Goal: Information Seeking & Learning: Check status

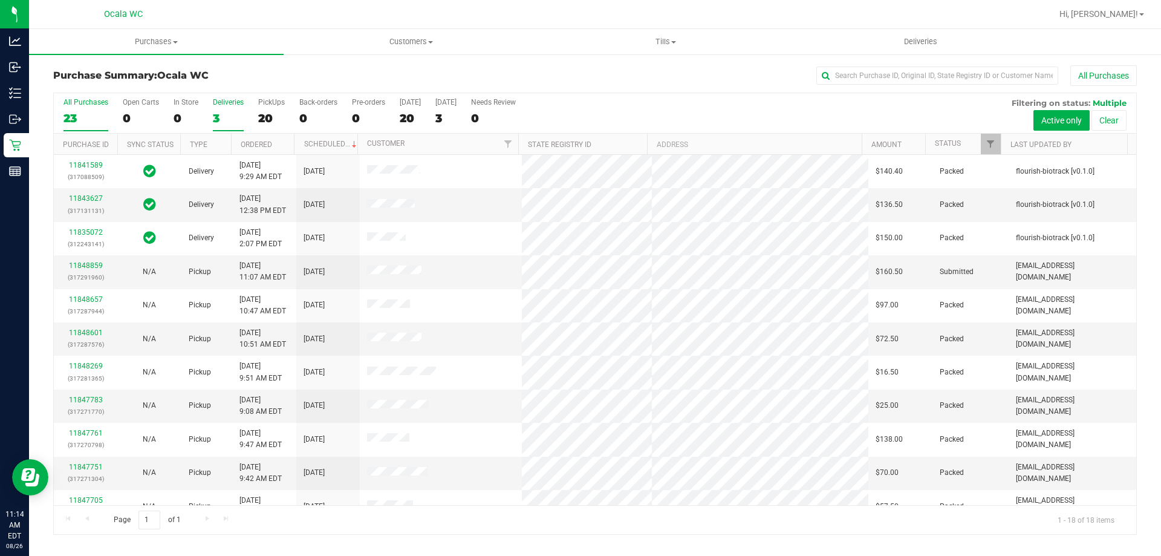
click at [216, 111] on div "3" at bounding box center [228, 118] width 31 height 14
click at [0, 0] on input "Deliveries 3" at bounding box center [0, 0] width 0 height 0
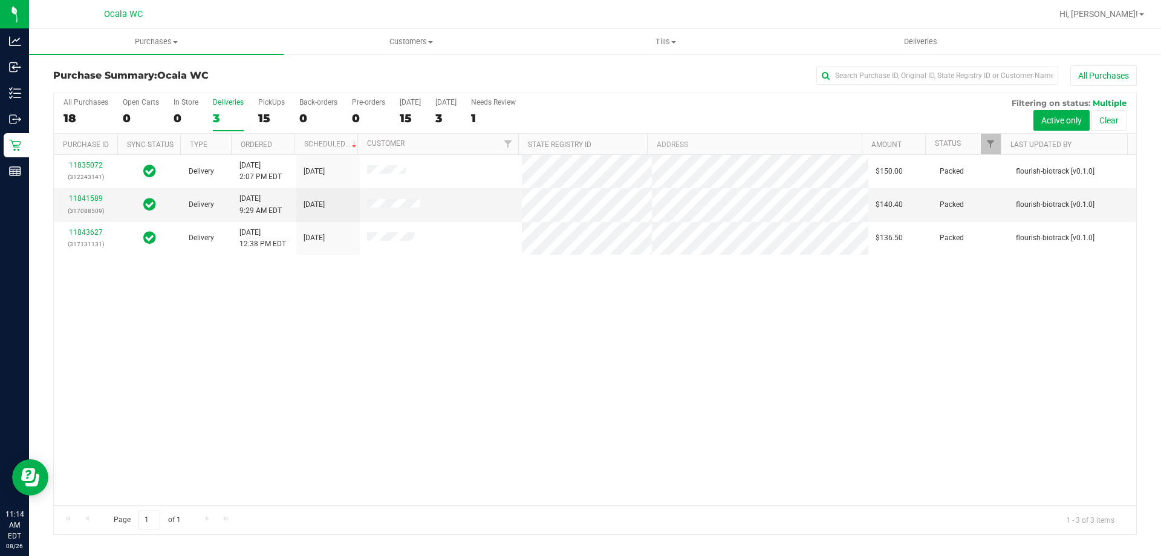
click at [230, 347] on div "11835072 (312243141) Delivery [DATE] 2:07 PM EDT 8/27/2025 $150.00 Packed flour…" at bounding box center [595, 330] width 1082 height 350
click at [264, 112] on div "15" at bounding box center [271, 118] width 27 height 14
click at [0, 0] on input "PickUps 15" at bounding box center [0, 0] width 0 height 0
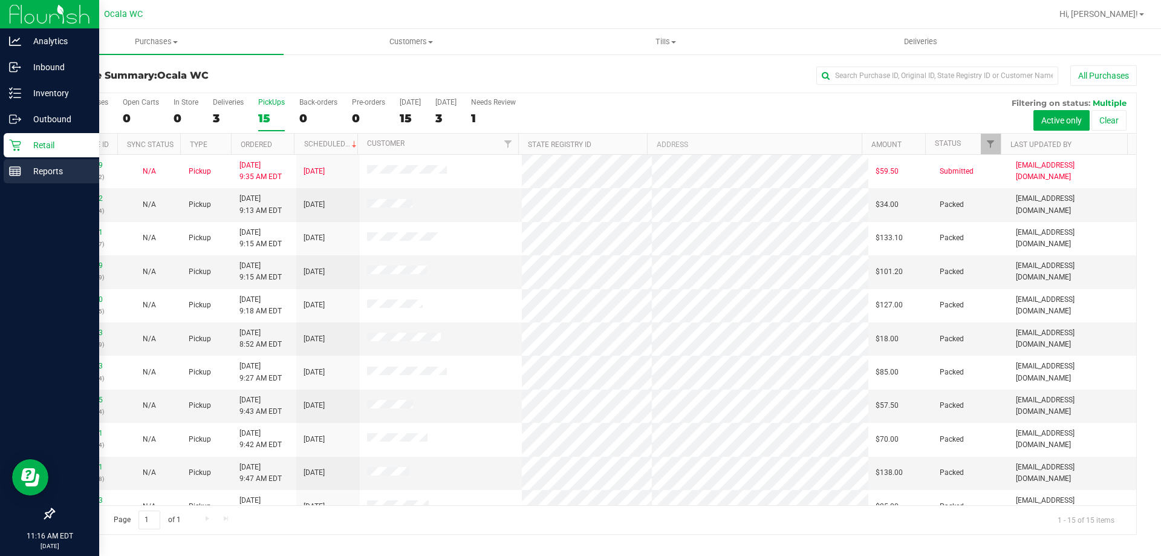
click at [21, 177] on div "Reports" at bounding box center [52, 171] width 96 height 24
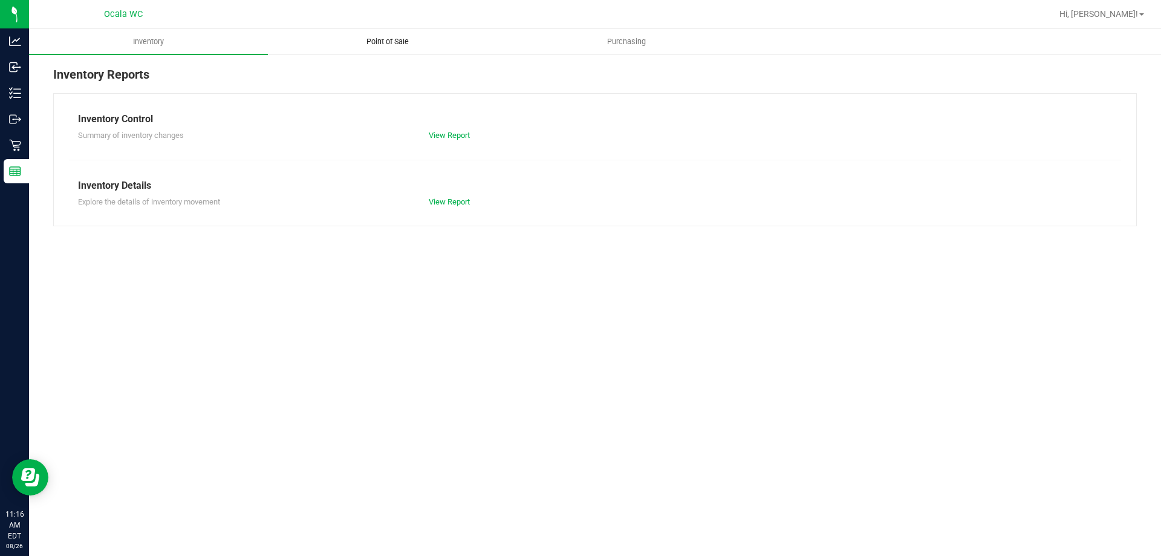
click at [379, 40] on span "Point of Sale" at bounding box center [387, 41] width 75 height 11
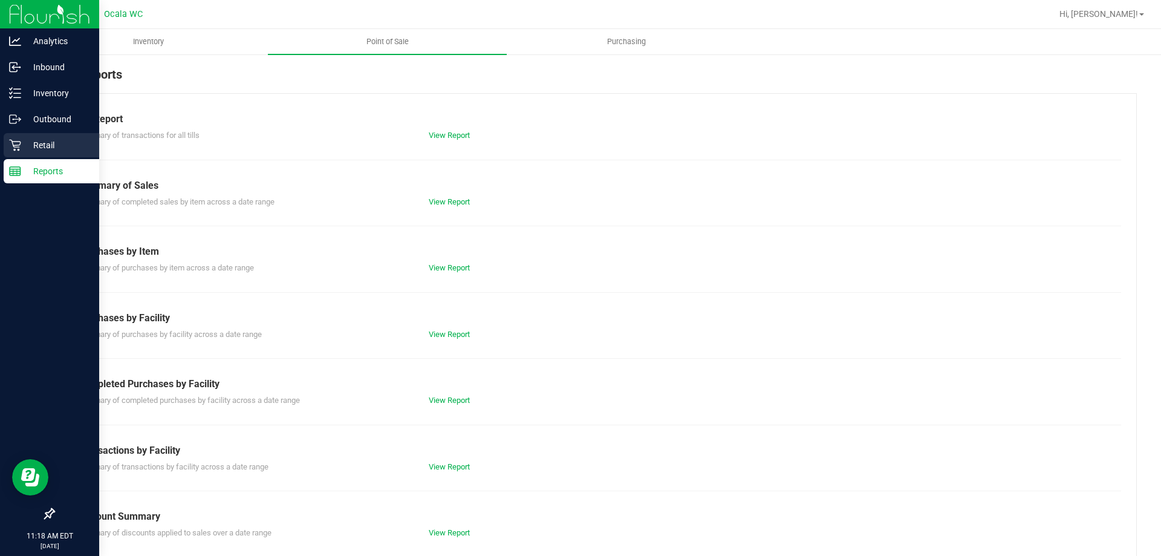
click at [22, 140] on p "Retail" at bounding box center [57, 145] width 73 height 15
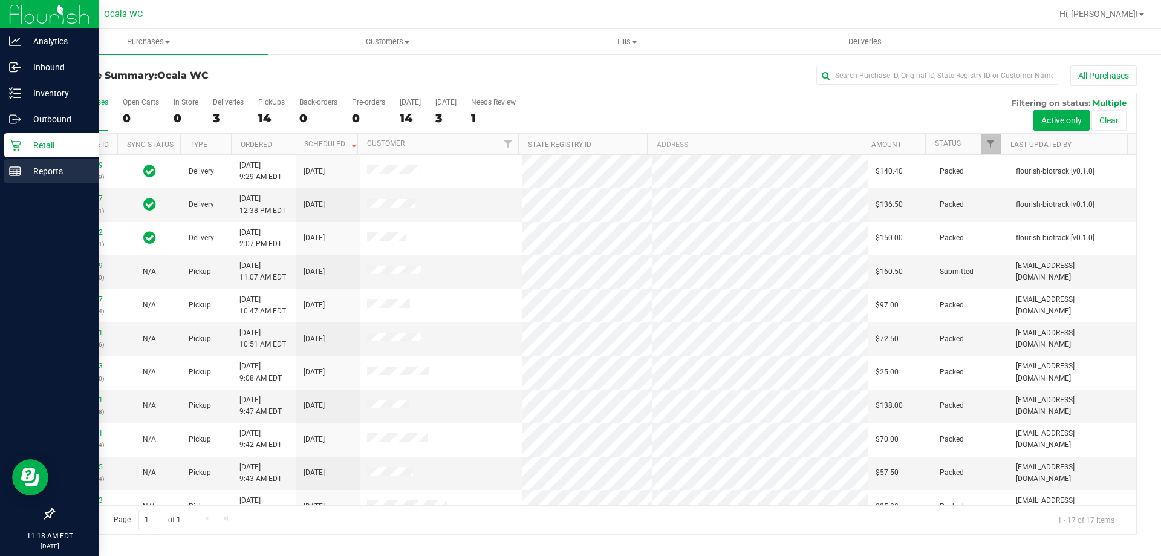
click at [19, 170] on icon at bounding box center [15, 171] width 12 height 12
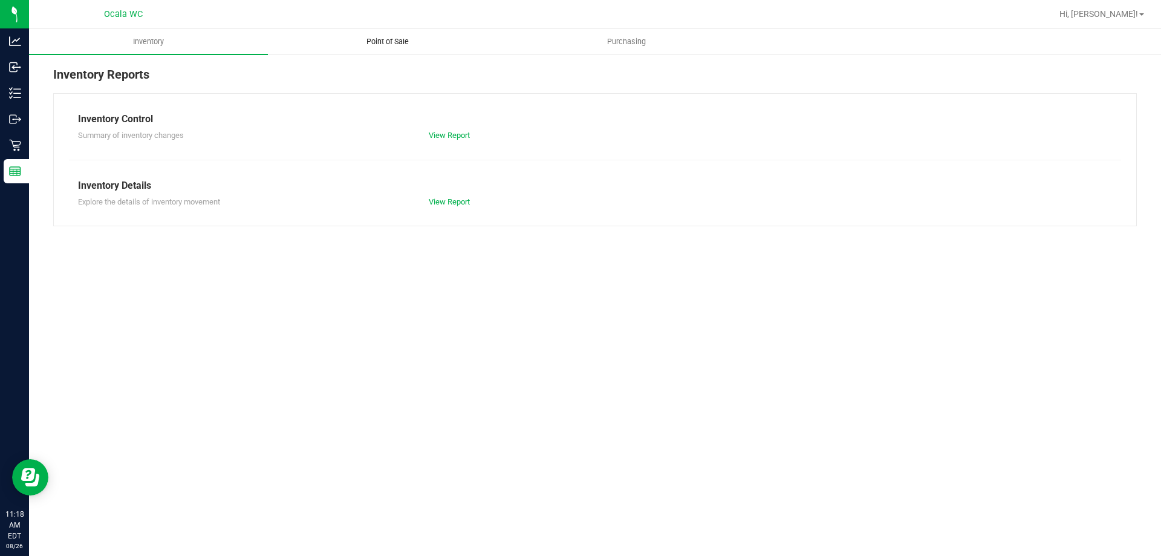
click at [393, 41] on span "Point of Sale" at bounding box center [387, 41] width 75 height 11
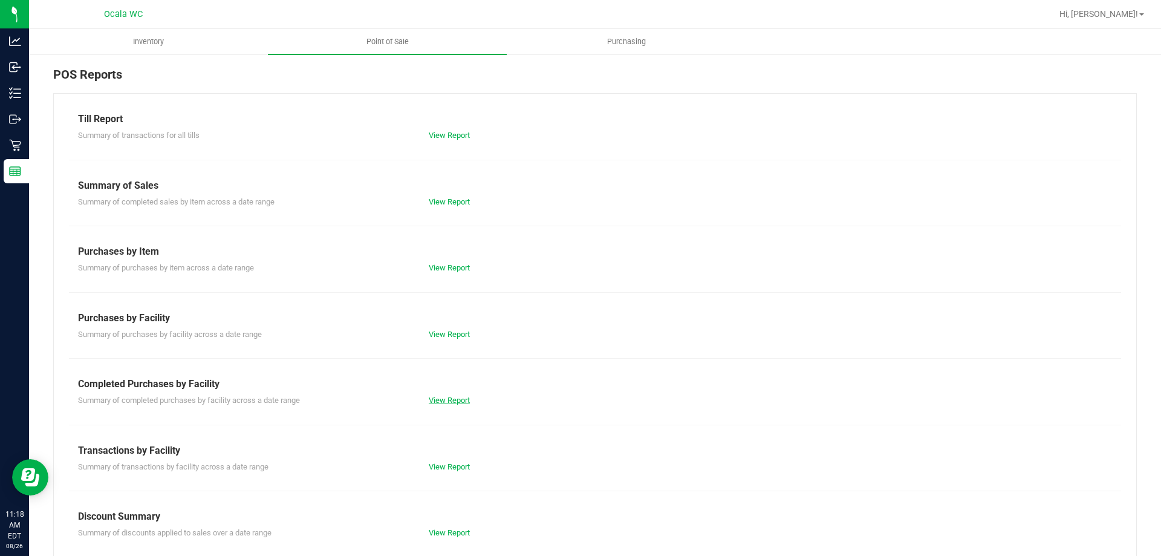
click at [429, 400] on link "View Report" at bounding box center [449, 399] width 41 height 9
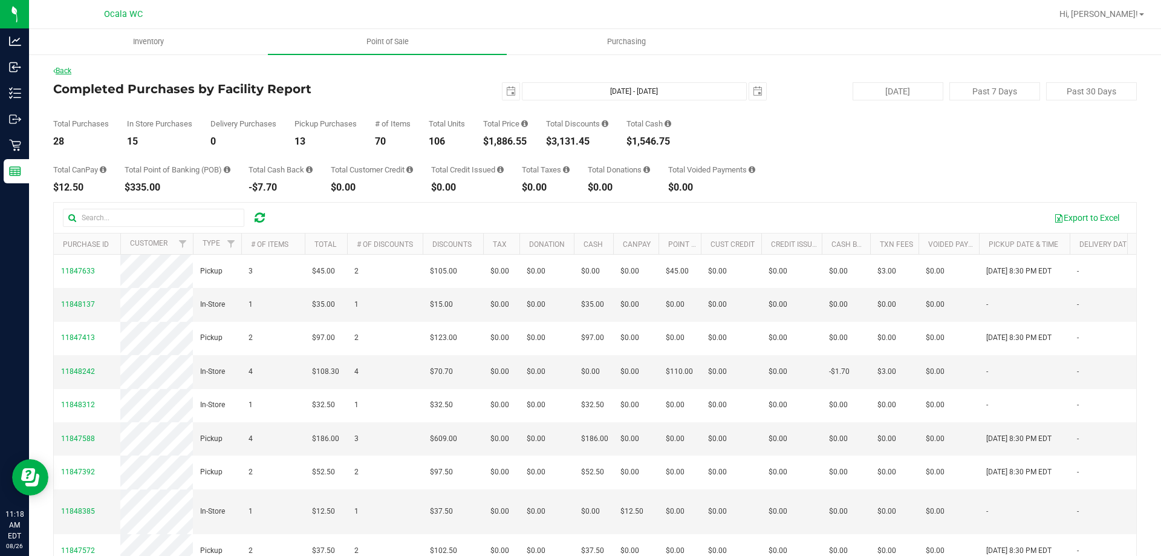
click at [71, 70] on link "Back" at bounding box center [62, 71] width 18 height 8
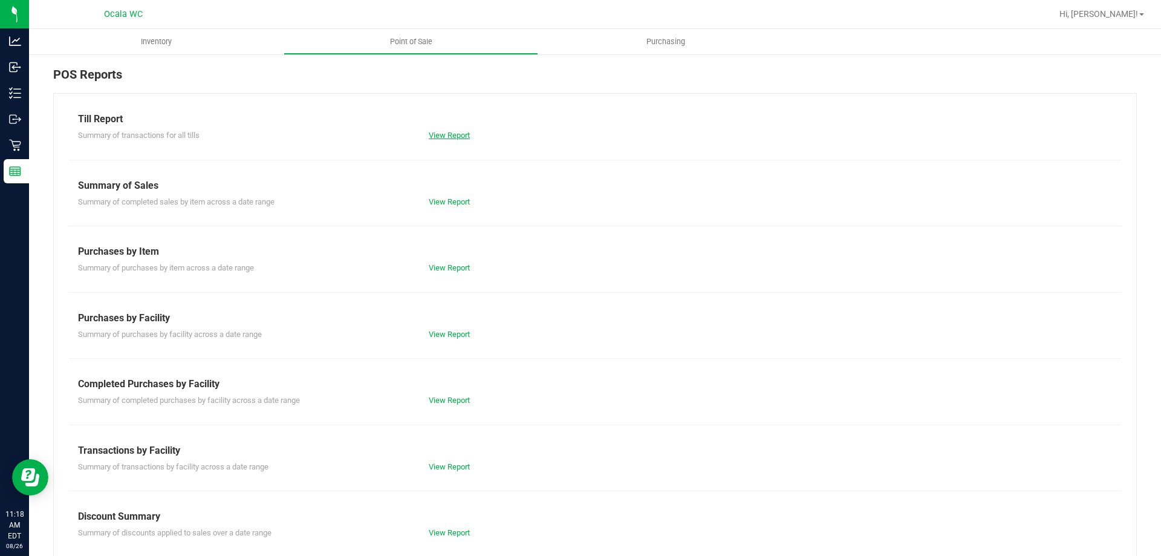
click at [444, 138] on link "View Report" at bounding box center [449, 135] width 41 height 9
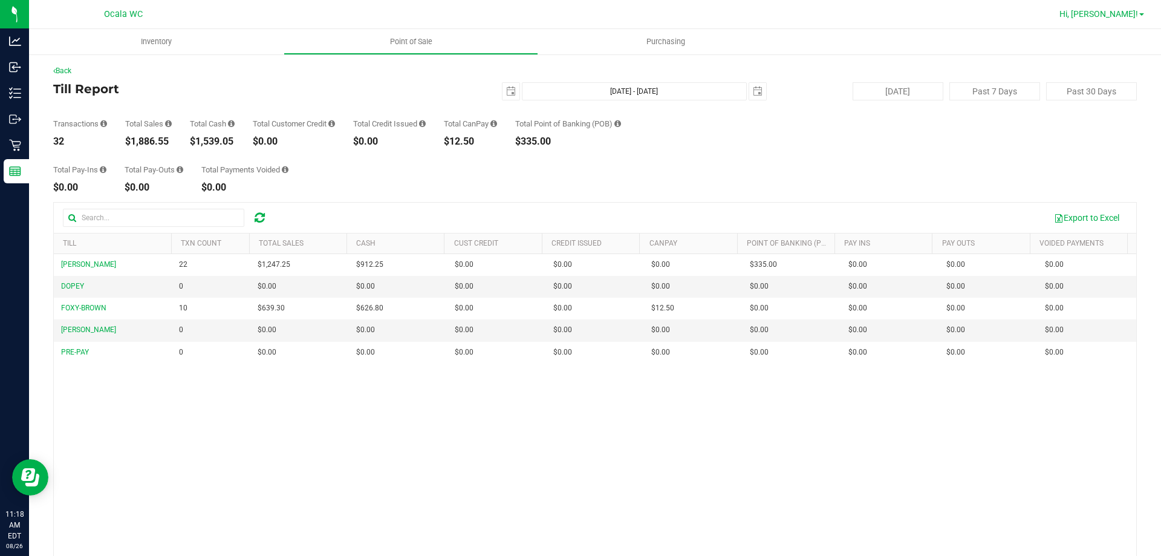
click at [1107, 10] on span "Hi, [PERSON_NAME]!" at bounding box center [1099, 14] width 79 height 10
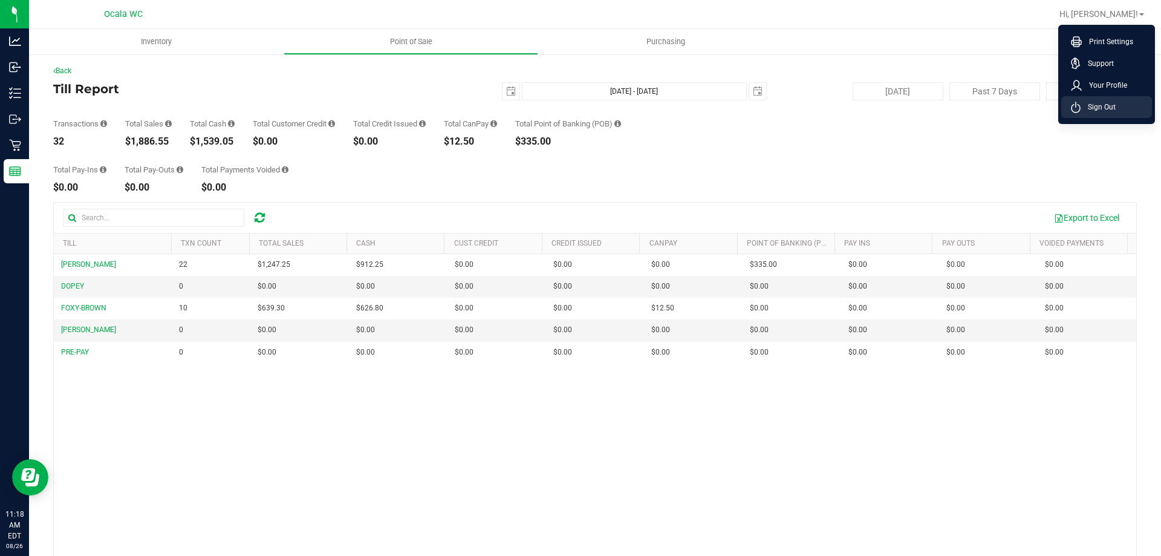
click at [1096, 96] on li "Sign Out" at bounding box center [1106, 107] width 91 height 22
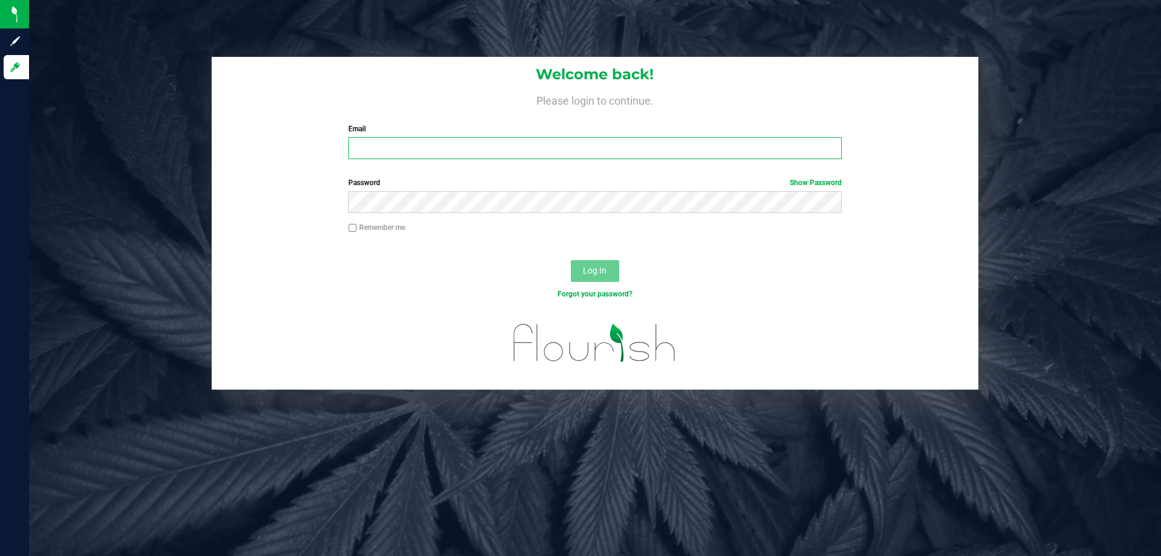
click at [657, 145] on input "Email" at bounding box center [594, 148] width 493 height 22
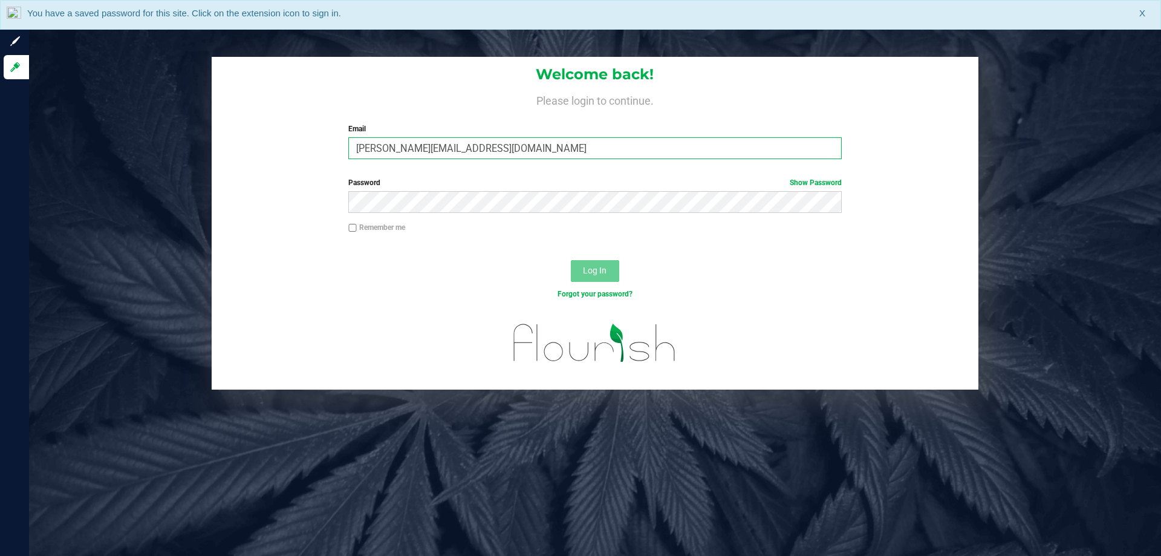
type input "[PERSON_NAME][EMAIL_ADDRESS][DOMAIN_NAME]"
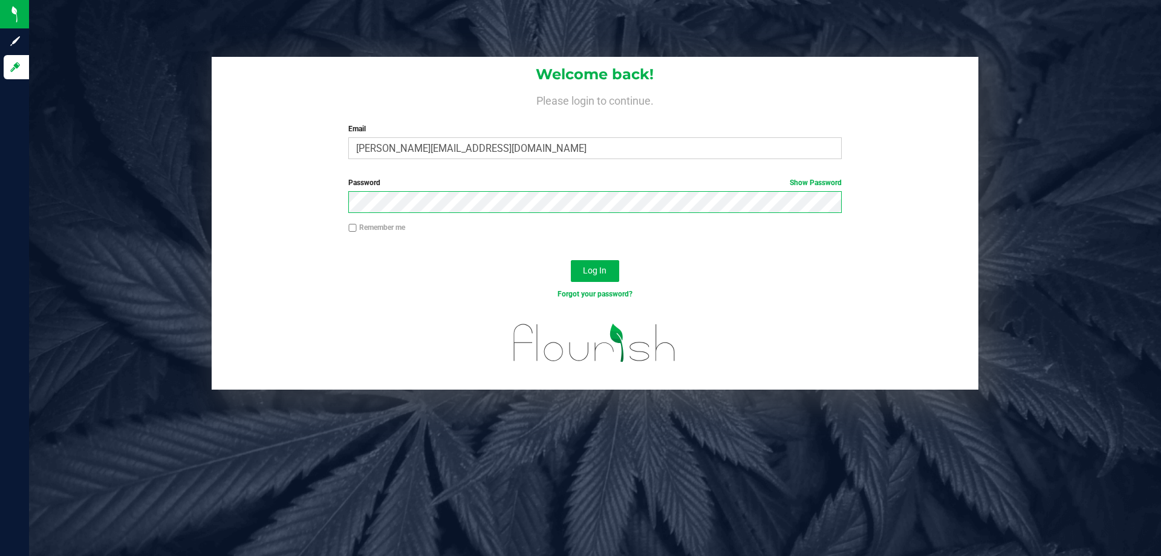
click at [571, 260] on button "Log In" at bounding box center [595, 271] width 48 height 22
